Goal: Task Accomplishment & Management: Complete application form

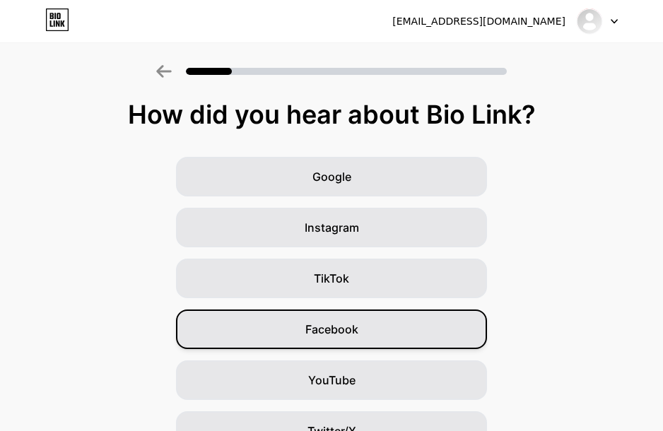
click at [354, 320] on div "Facebook" at bounding box center [331, 330] width 311 height 40
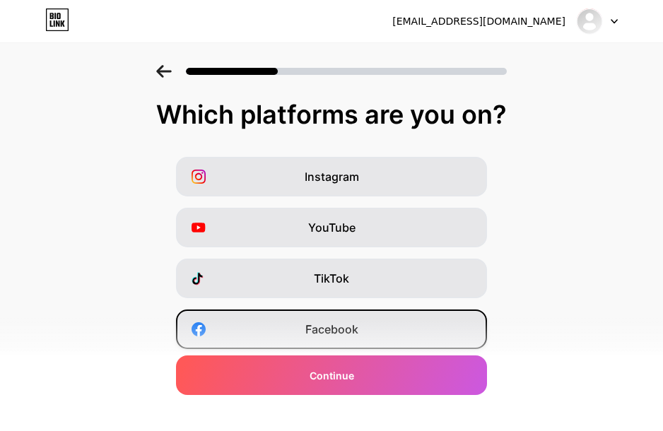
click at [372, 329] on div "Facebook" at bounding box center [331, 330] width 311 height 40
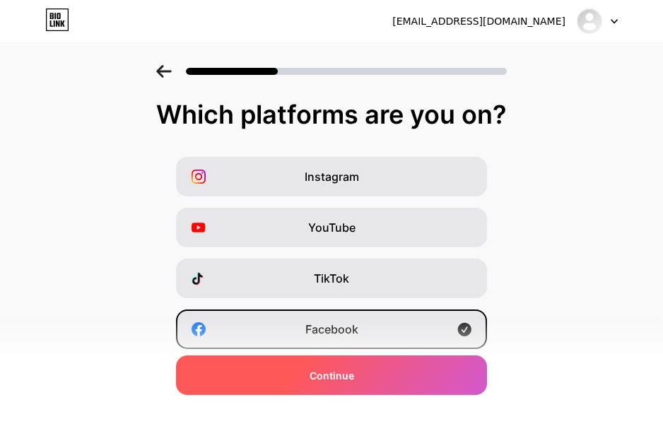
click at [367, 362] on div "Continue" at bounding box center [331, 376] width 311 height 40
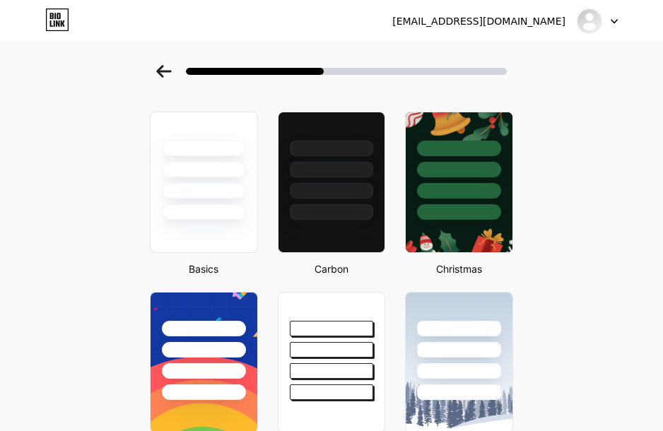
scroll to position [141, 0]
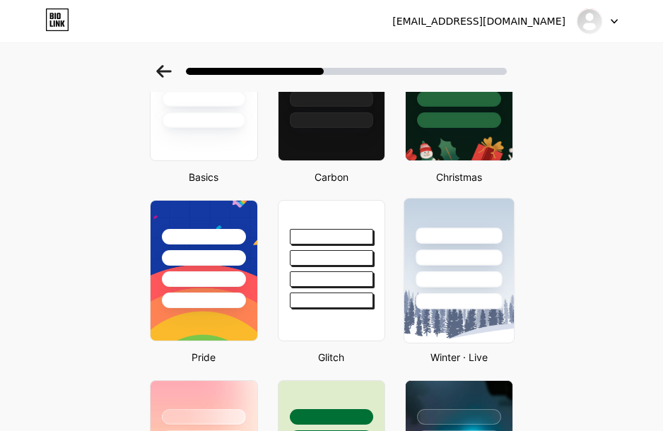
click at [439, 250] on div at bounding box center [459, 258] width 86 height 16
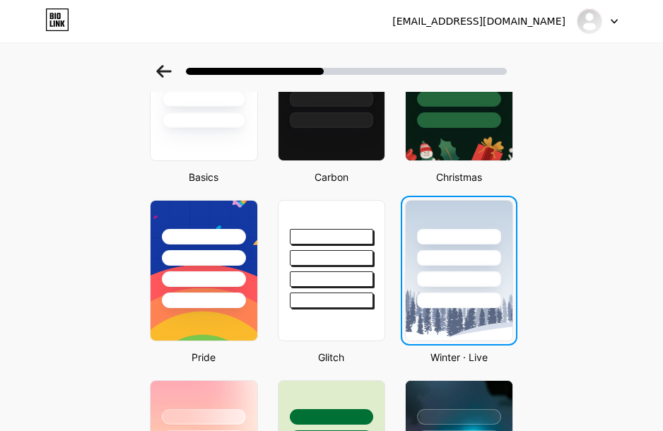
scroll to position [0, 0]
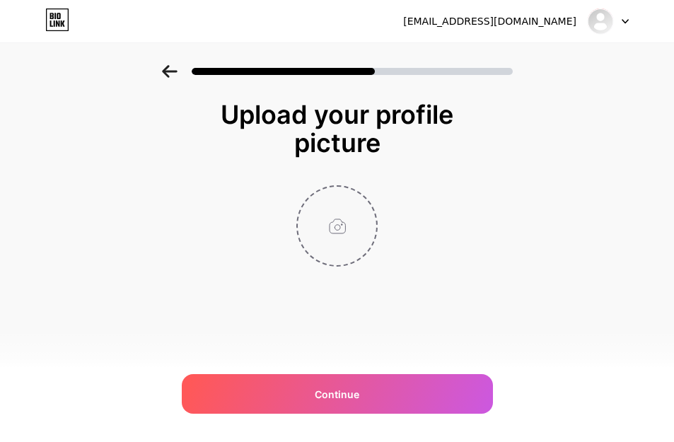
click at [343, 241] on input "file" at bounding box center [337, 226] width 78 height 78
type input "C:\fakepath\540336359_4252128618350711_5172102789223906332_n.jpg"
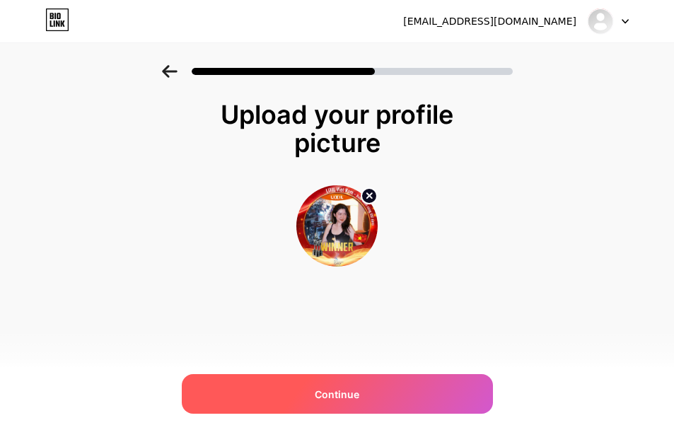
click at [363, 386] on div "Continue" at bounding box center [337, 394] width 311 height 40
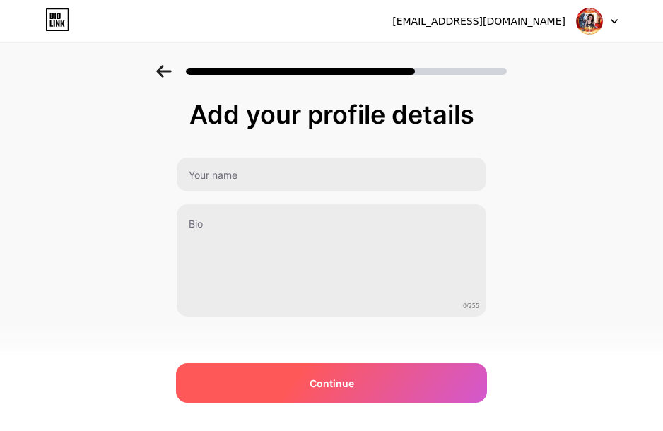
click at [351, 374] on div "Continue" at bounding box center [331, 383] width 311 height 40
